Goal: Browse casually: Explore the website without a specific task or goal

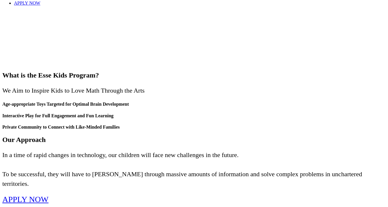
scroll to position [177, 0]
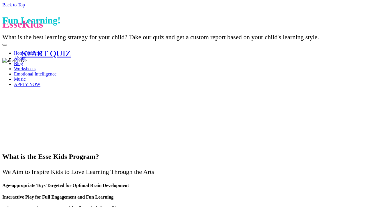
scroll to position [177, 0]
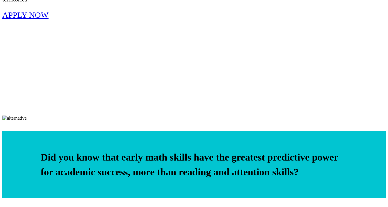
scroll to position [273, 0]
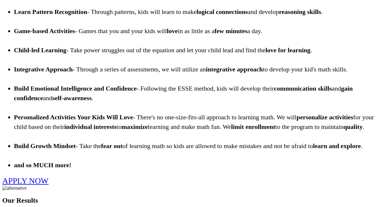
scroll to position [959, 0]
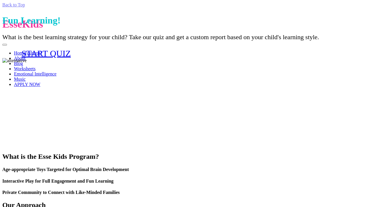
scroll to position [959, 0]
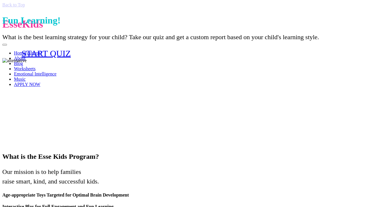
scroll to position [1022, 0]
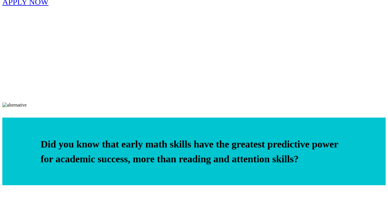
scroll to position [314, 0]
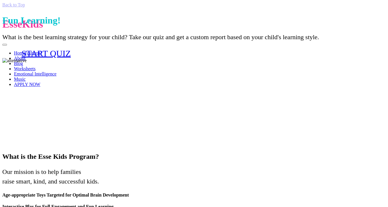
scroll to position [314, 0]
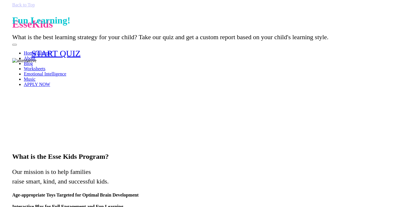
scroll to position [348, 0]
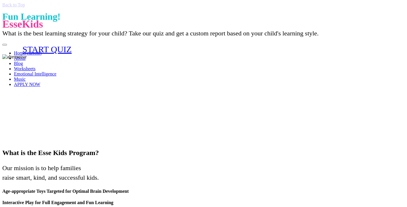
scroll to position [218, 0]
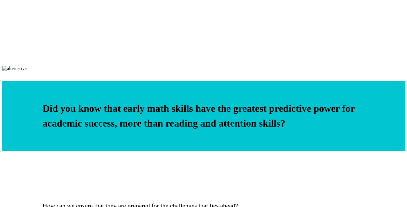
scroll to position [301, 0]
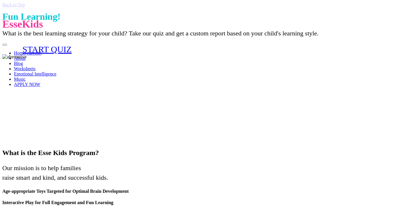
scroll to position [301, 0]
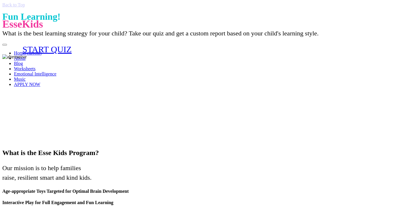
scroll to position [224, 0]
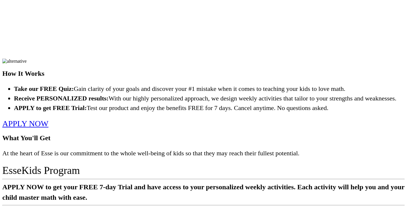
scroll to position [801, 0]
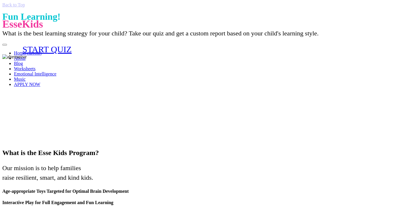
scroll to position [740, 0]
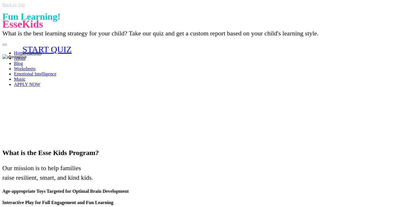
scroll to position [724, 0]
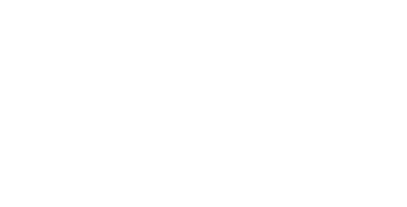
scroll to position [1270, 0]
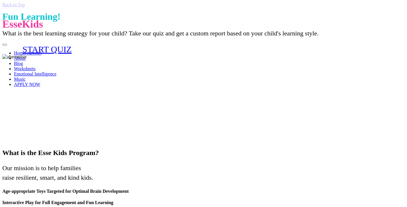
scroll to position [1270, 0]
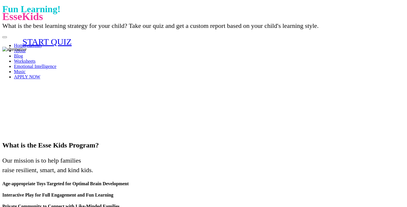
click at [23, 54] on link "Blog" at bounding box center [18, 56] width 9 height 5
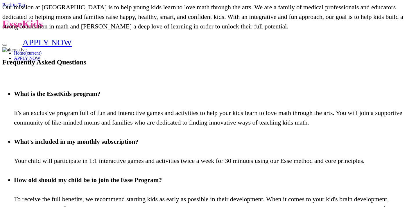
click at [43, 18] on p "EsseKids" at bounding box center [203, 24] width 403 height 12
click at [42, 51] on link "Home (current)" at bounding box center [28, 53] width 28 height 5
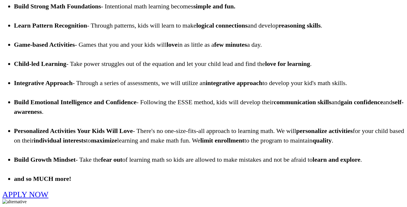
scroll to position [977, 0]
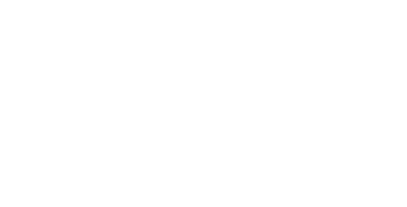
scroll to position [1203, 0]
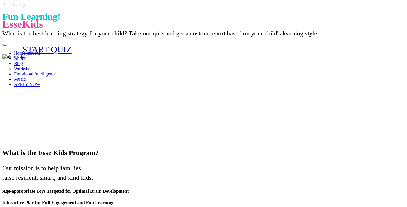
scroll to position [1203, 0]
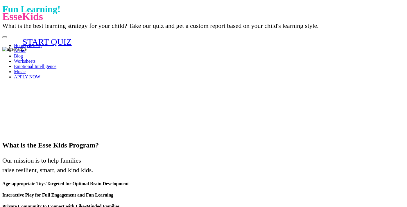
click at [81, 67] on link "START QUIZ" at bounding box center [47, 42] width 90 height 50
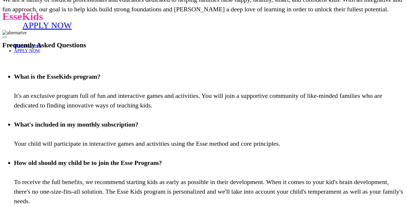
click at [42, 43] on link "Home (current)" at bounding box center [28, 45] width 28 height 5
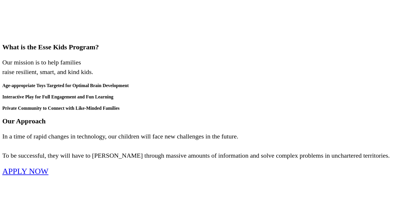
scroll to position [145, 0]
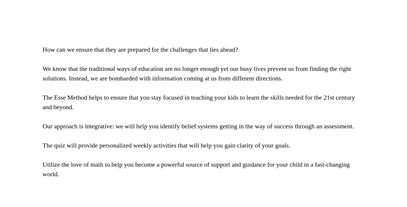
scroll to position [468, 0]
